Goal: Task Accomplishment & Management: Use online tool/utility

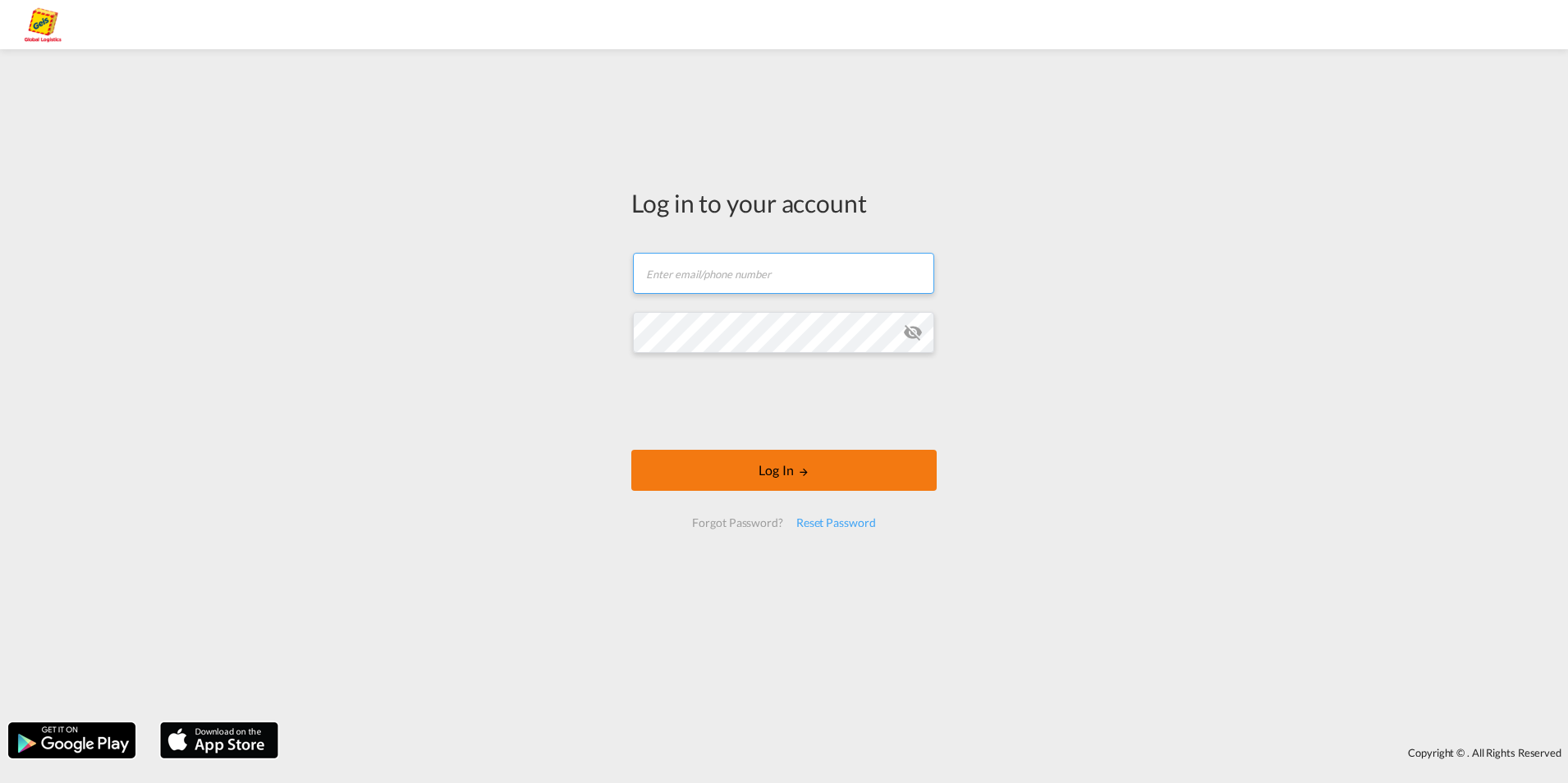
type input "[PERSON_NAME][EMAIL_ADDRESS][PERSON_NAME][PERSON_NAME][DOMAIN_NAME]"
click at [774, 455] on button "Log In" at bounding box center [784, 471] width 305 height 41
